Goal: Transaction & Acquisition: Purchase product/service

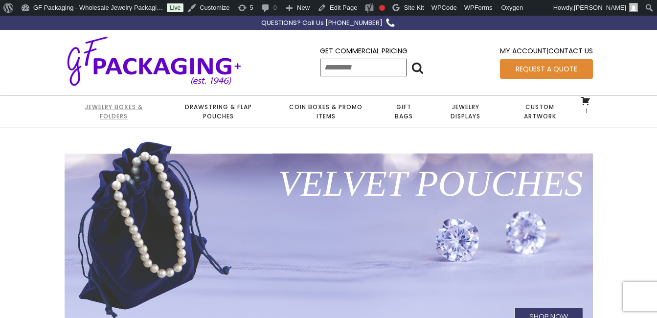
drag, startPoint x: 110, startPoint y: 108, endPoint x: 114, endPoint y: 115, distance: 8.3
click at [111, 108] on link "Jewelry Boxes & Folders" at bounding box center [114, 111] width 99 height 32
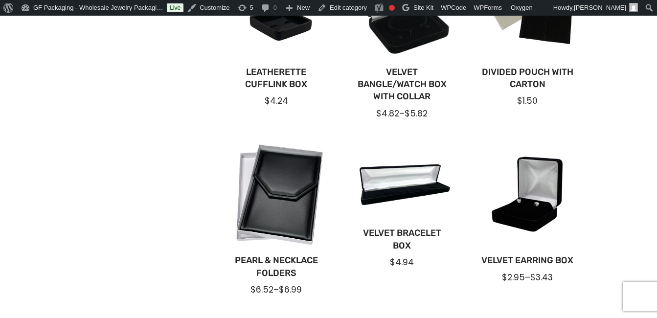
scroll to position [98, 0]
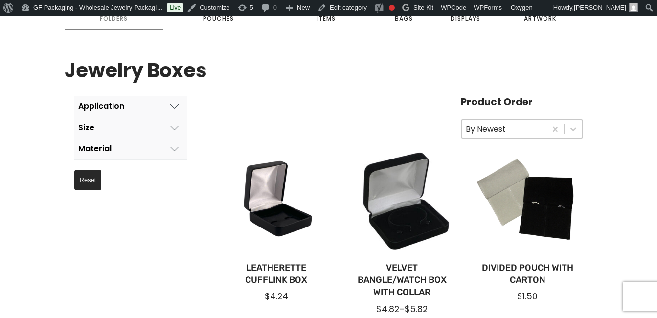
click at [172, 151] on icon at bounding box center [174, 148] width 9 height 9
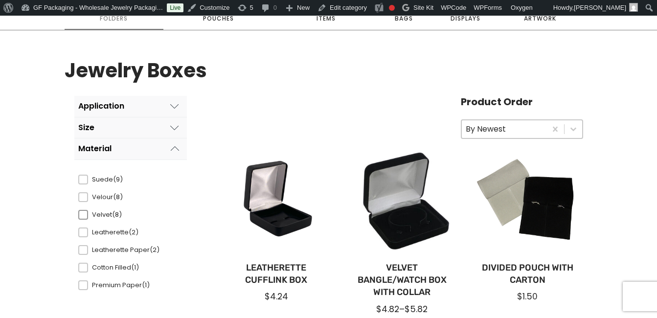
click at [93, 213] on span "Velvet (8)" at bounding box center [123, 215] width 71 height 10
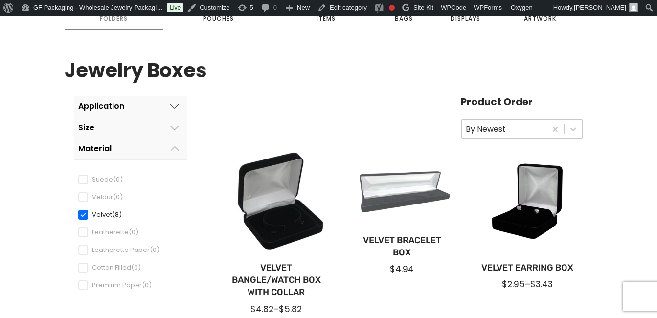
click at [402, 231] on div "Velvet Bracelet Box $4.94" at bounding box center [402, 254] width 110 height 51
click at [400, 237] on link "Velvet Bracelet Box" at bounding box center [402, 246] width 94 height 24
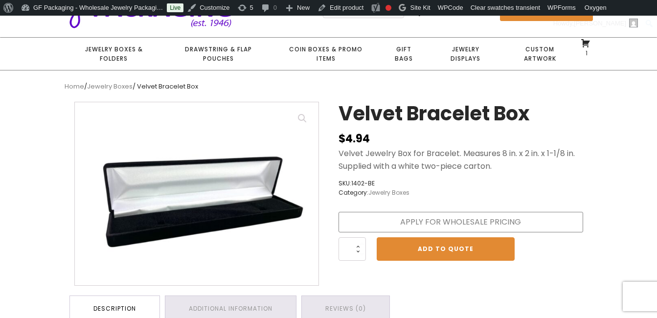
scroll to position [147, 0]
